Goal: Navigation & Orientation: Find specific page/section

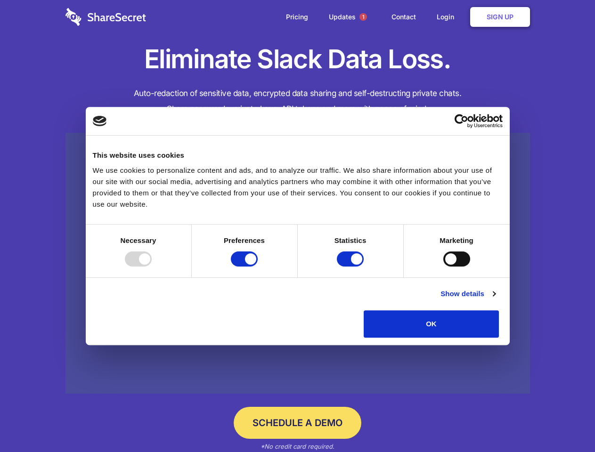
click at [152, 267] on div at bounding box center [138, 259] width 27 height 15
click at [258, 267] on input "Preferences" at bounding box center [244, 259] width 27 height 15
checkbox input "false"
click at [352, 267] on input "Statistics" at bounding box center [350, 259] width 27 height 15
checkbox input "false"
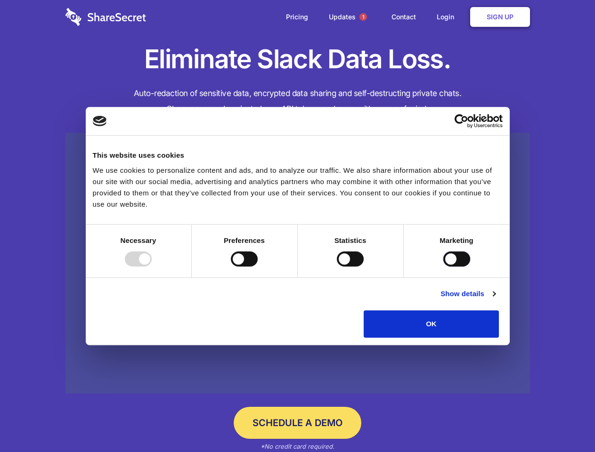
click at [443, 267] on input "Marketing" at bounding box center [456, 259] width 27 height 15
checkbox input "true"
click at [495, 300] on link "Show details" at bounding box center [468, 293] width 55 height 11
click at [0, 0] on div "Necessary cookies help make a website usable by enabling basic functions like p…" at bounding box center [0, 0] width 0 height 0
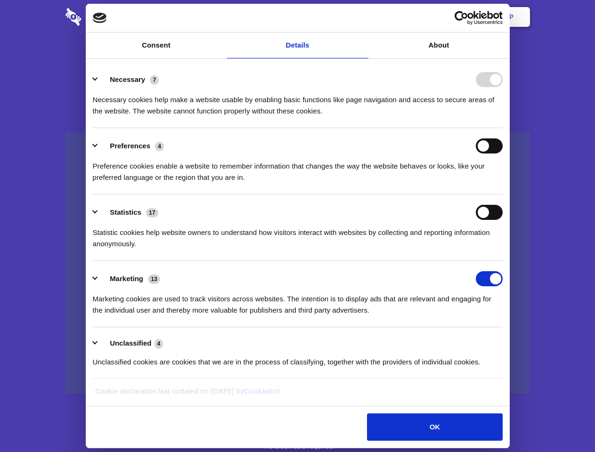
click at [363, 17] on span "1" at bounding box center [364, 17] width 8 height 8
